Goal: Information Seeking & Learning: Understand process/instructions

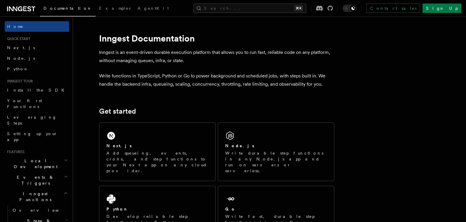
click at [23, 8] on icon at bounding box center [21, 8] width 28 height 7
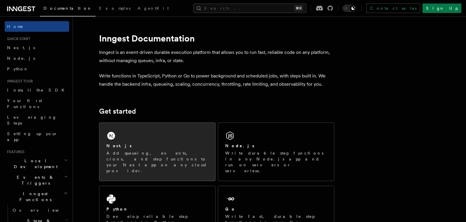
click at [153, 146] on div "Next.js" at bounding box center [157, 146] width 102 height 6
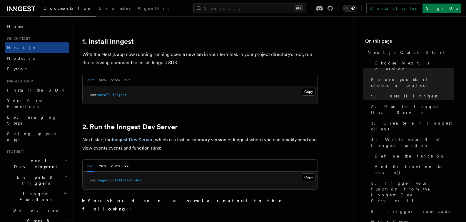
scroll to position [315, 0]
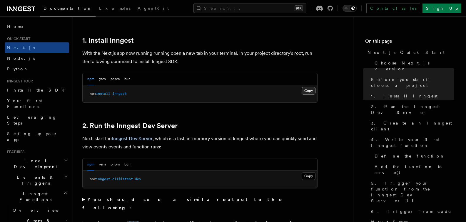
click at [308, 93] on button "Copy Copied" at bounding box center [309, 91] width 14 height 8
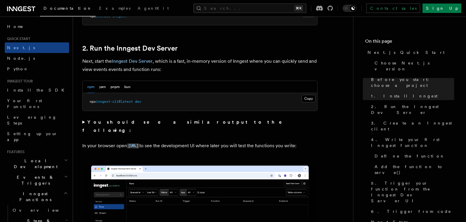
scroll to position [462, 0]
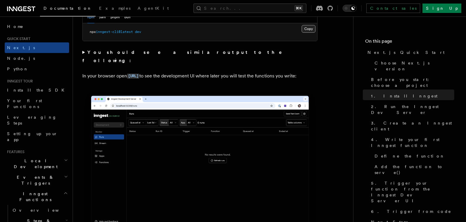
click at [307, 28] on button "Copy Copied" at bounding box center [309, 29] width 14 height 8
